Goal: Task Accomplishment & Management: Use online tool/utility

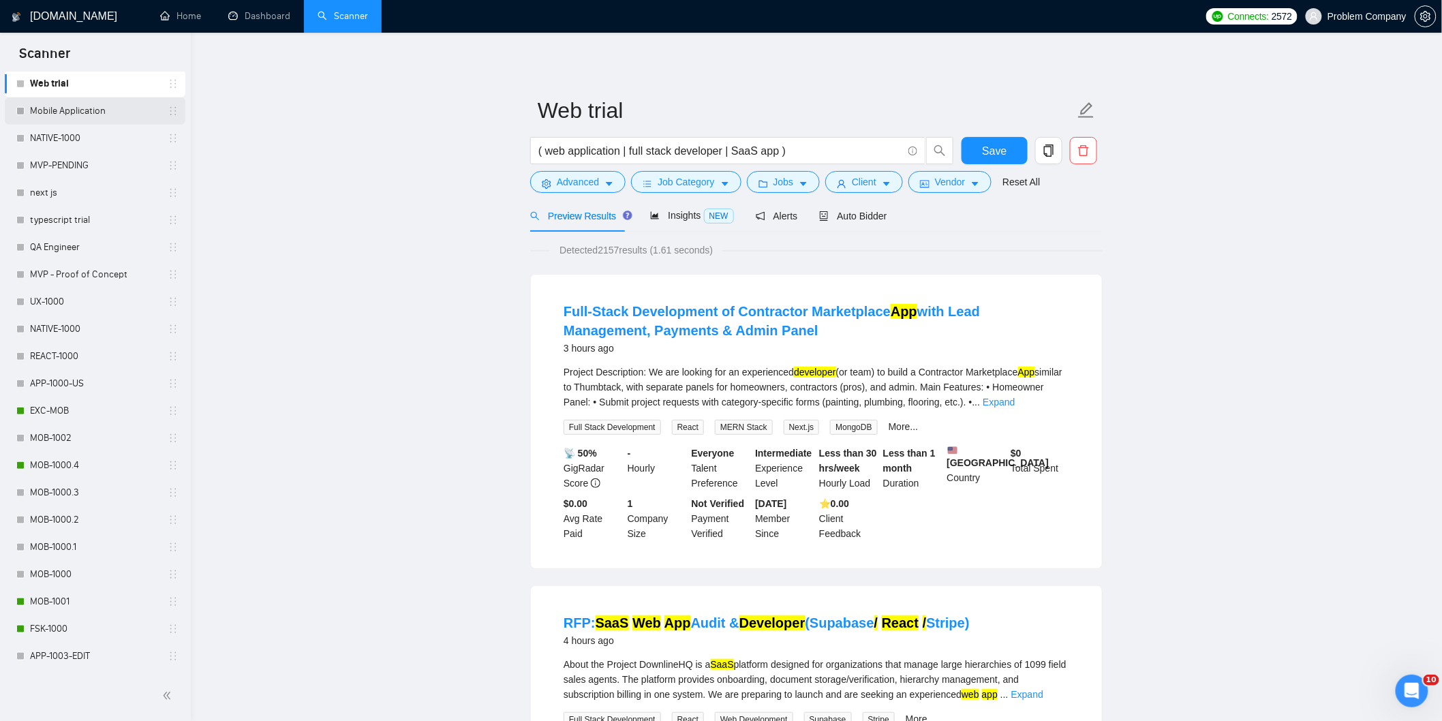
scroll to position [369, 0]
click at [100, 469] on link "MOB-1000.4" at bounding box center [94, 465] width 129 height 27
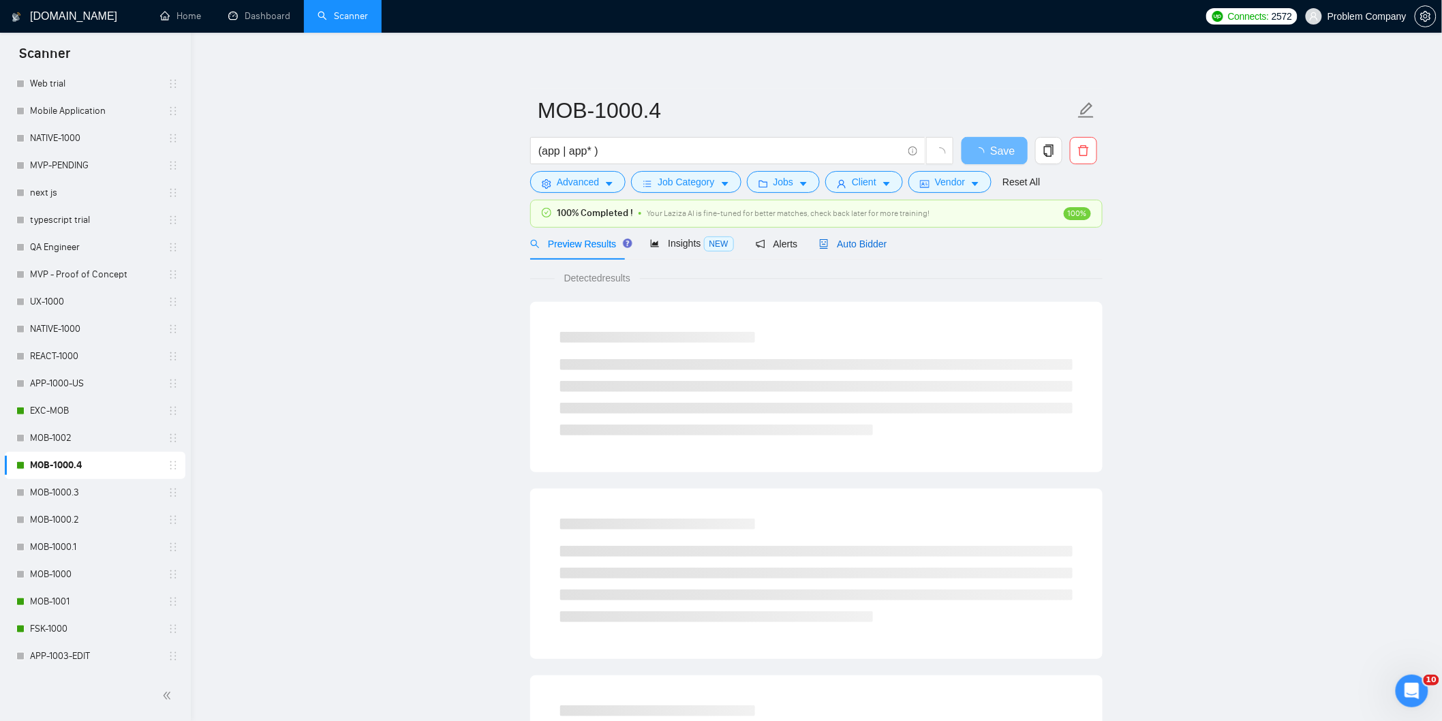
click at [842, 243] on span "Auto Bidder" at bounding box center [852, 244] width 67 height 11
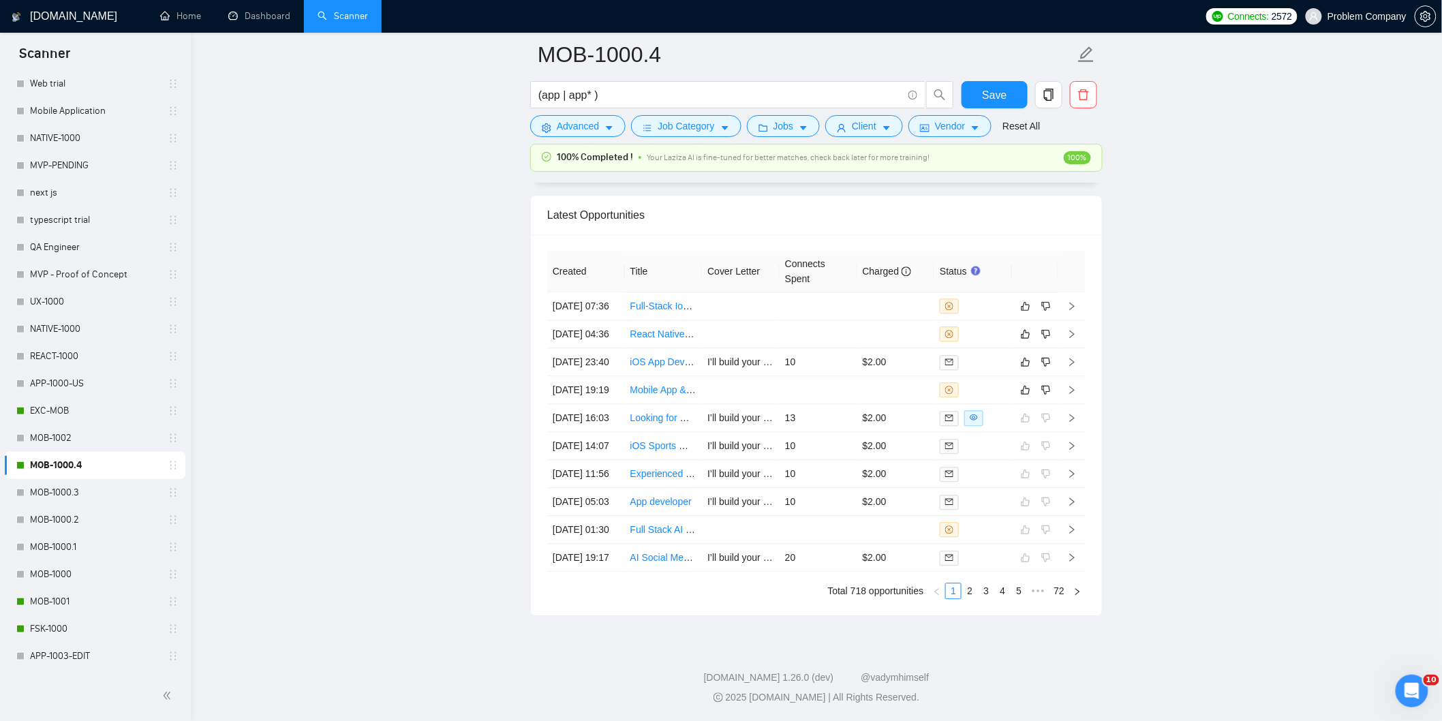
scroll to position [3402, 0]
click at [65, 600] on link "MOB-1001" at bounding box center [94, 601] width 129 height 27
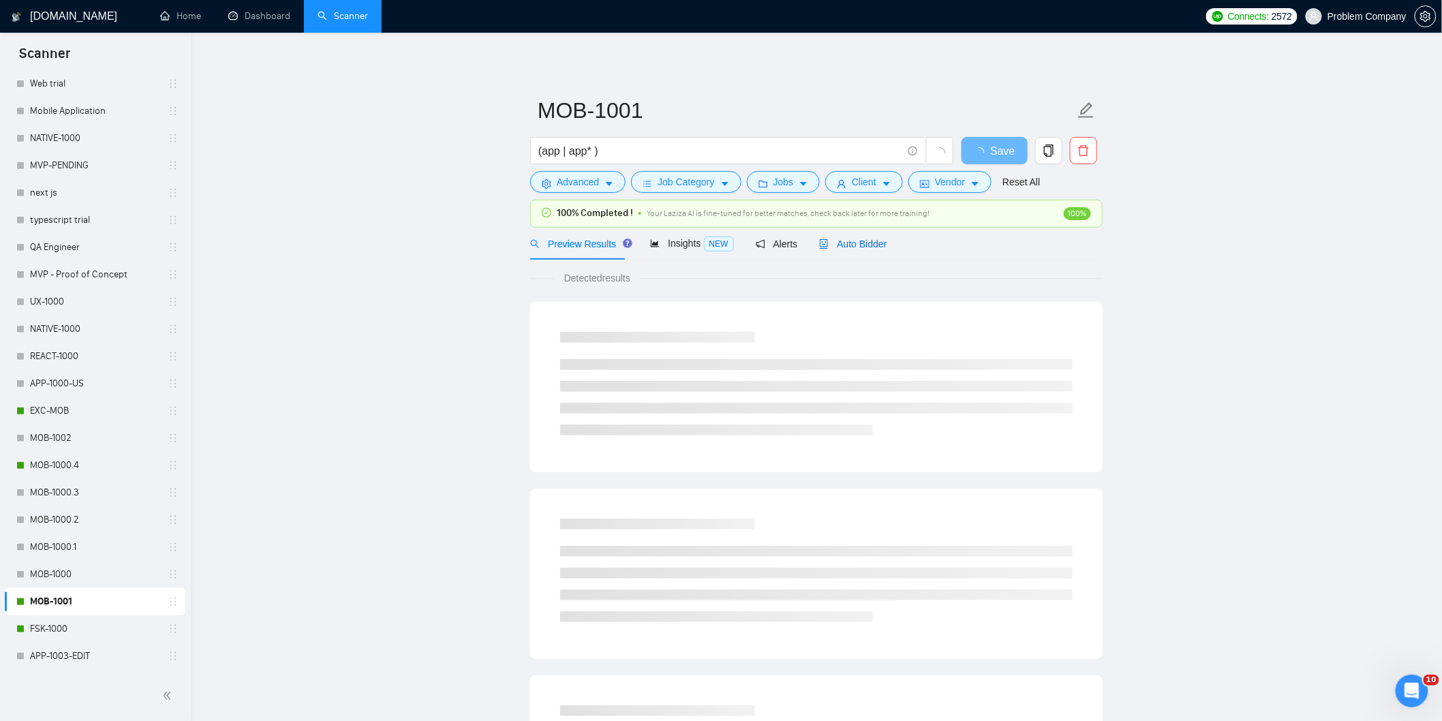
click at [860, 247] on span "Auto Bidder" at bounding box center [852, 244] width 67 height 11
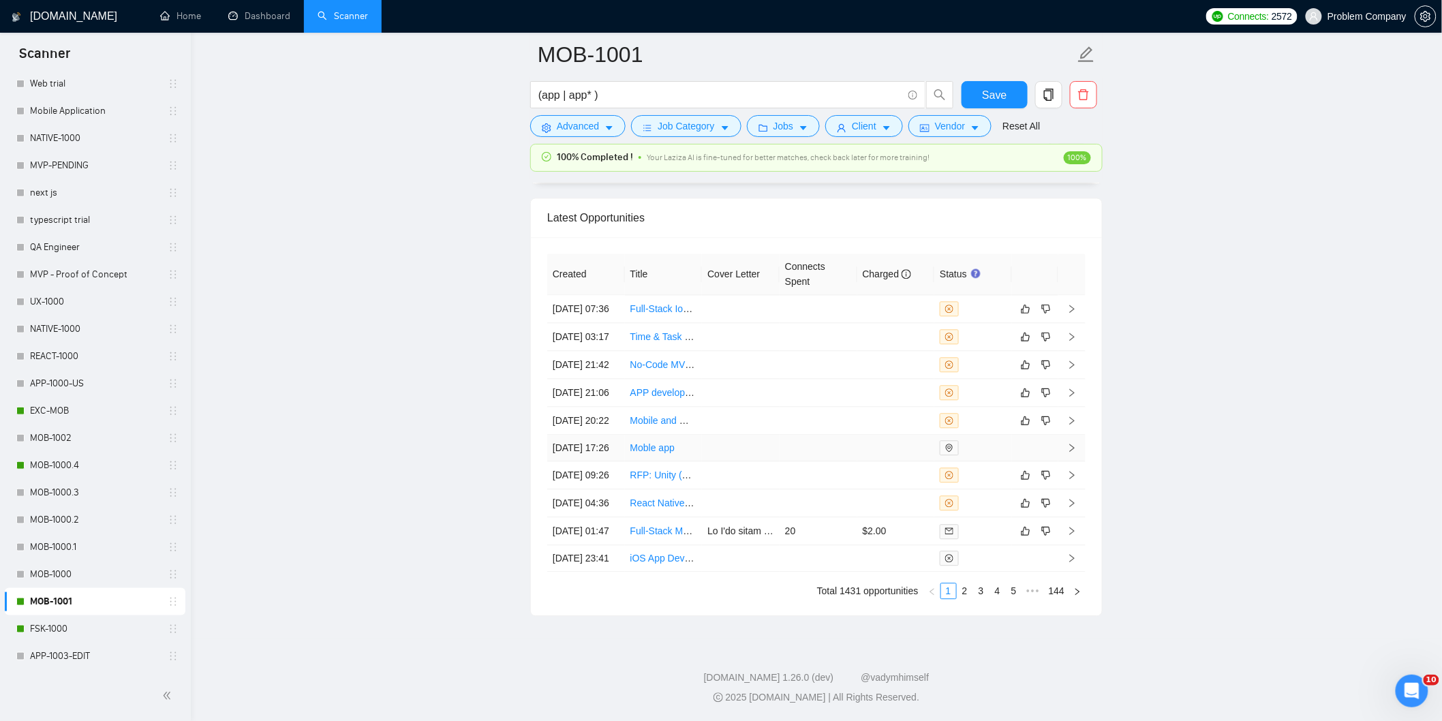
scroll to position [3466, 0]
click at [962, 588] on link "2" at bounding box center [965, 590] width 15 height 15
click at [951, 594] on link "1" at bounding box center [948, 590] width 15 height 15
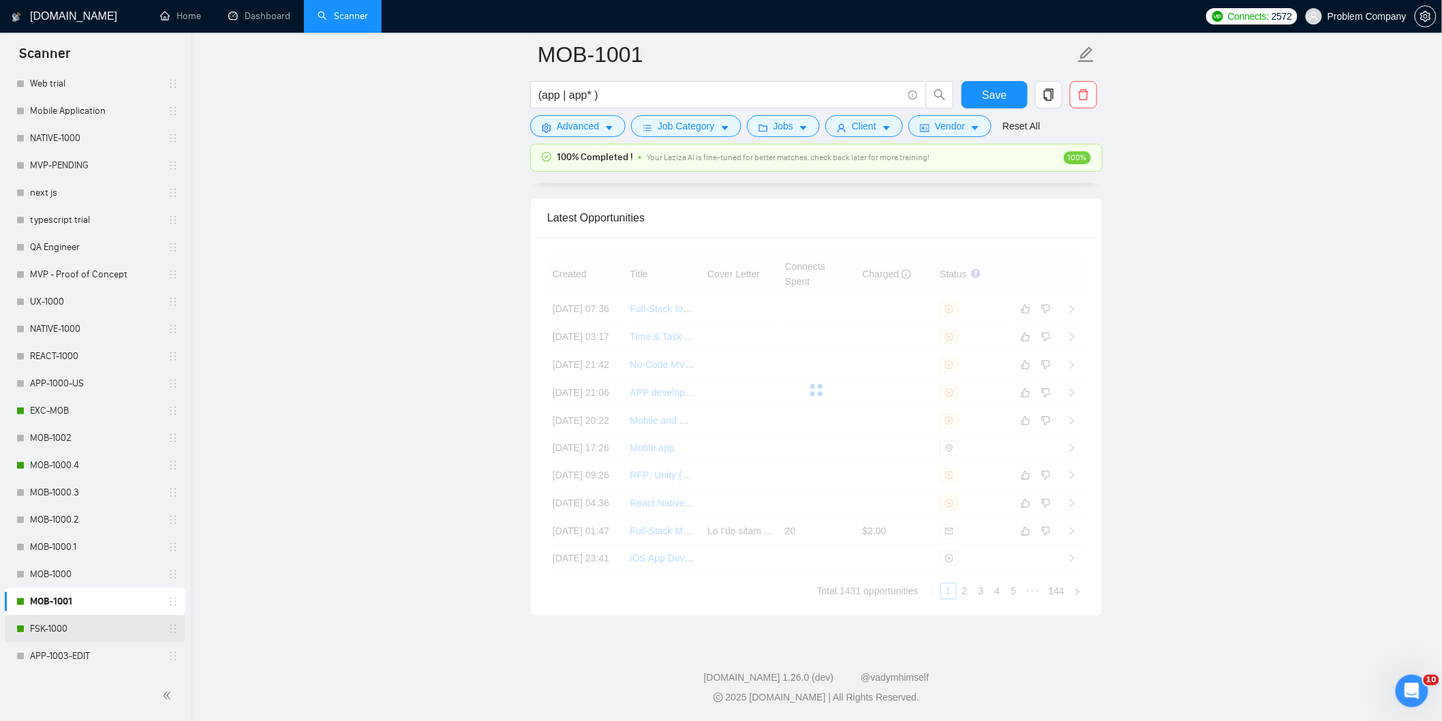
click at [61, 638] on link "FSK-1000" at bounding box center [94, 628] width 129 height 27
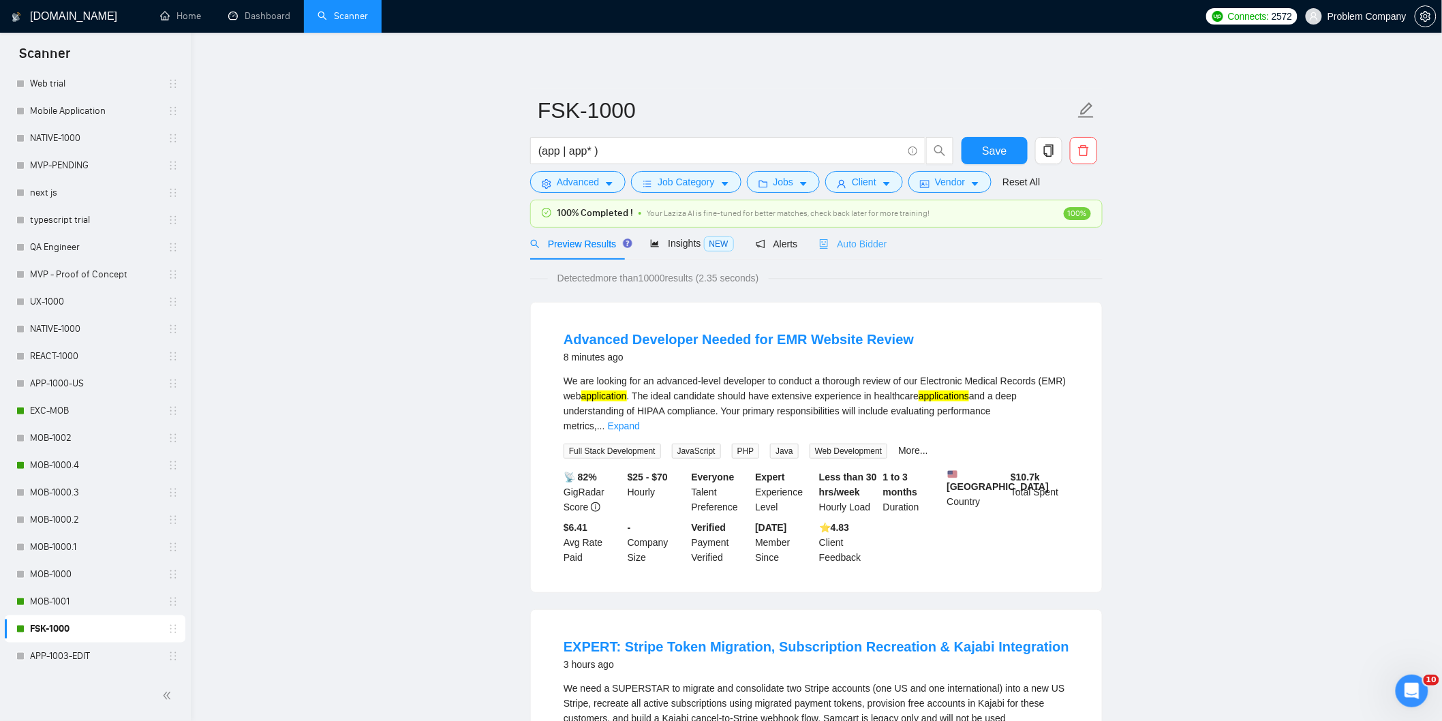
click at [859, 254] on div "Auto Bidder" at bounding box center [852, 244] width 67 height 32
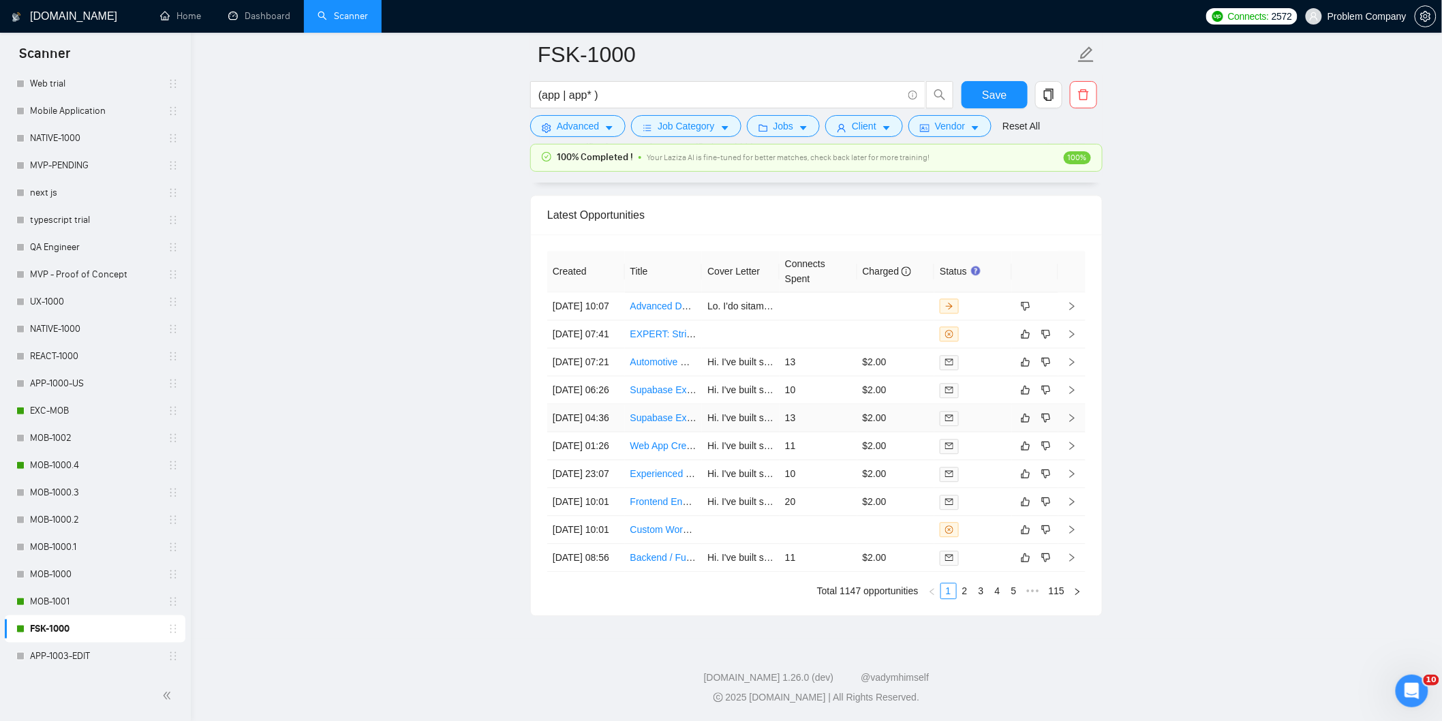
scroll to position [3470, 0]
click at [968, 597] on link "2" at bounding box center [965, 590] width 15 height 15
